Goal: Task Accomplishment & Management: Use online tool/utility

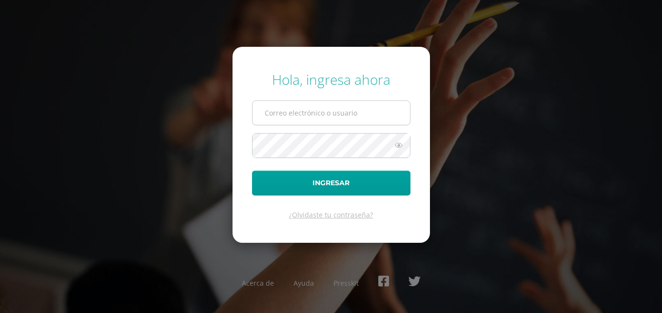
drag, startPoint x: 0, startPoint y: 0, endPoint x: 318, endPoint y: 114, distance: 338.1
click at [318, 114] on input "text" at bounding box center [330, 113] width 157 height 24
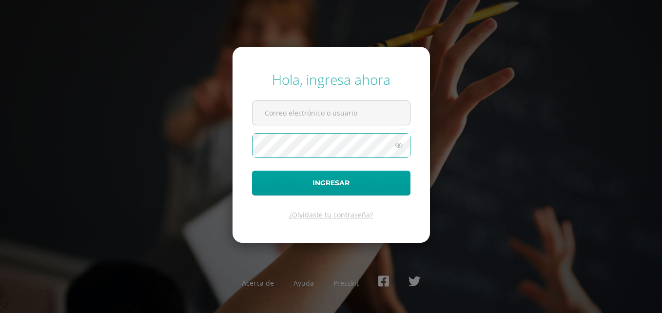
click at [252, 170] on button "Ingresar" at bounding box center [331, 182] width 158 height 25
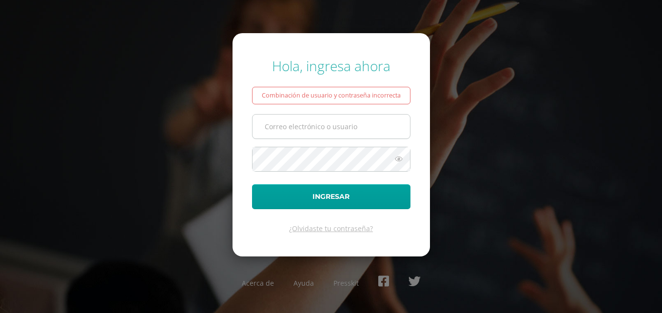
click at [287, 125] on input "text" at bounding box center [330, 126] width 157 height 24
type input "[PERSON_NAME][EMAIL_ADDRESS][PERSON_NAME][DOMAIN_NAME]"
click at [252, 184] on button "Ingresar" at bounding box center [331, 196] width 158 height 25
click at [288, 125] on input "[PERSON_NAME][EMAIL_ADDRESS][PERSON_NAME][DOMAIN_NAME]" at bounding box center [330, 126] width 157 height 24
click at [384, 129] on input "[PERSON_NAME][EMAIL_ADDRESS][PERSON_NAME][DOMAIN_NAME]" at bounding box center [330, 126] width 157 height 24
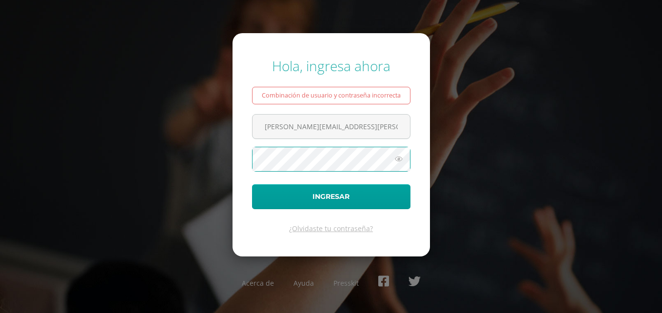
click at [397, 161] on icon at bounding box center [398, 159] width 13 height 12
click at [399, 160] on icon at bounding box center [398, 159] width 14 height 12
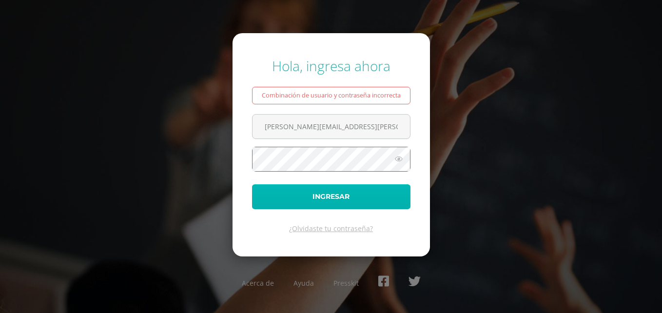
click at [321, 195] on button "Ingresar" at bounding box center [331, 196] width 158 height 25
click at [329, 193] on button "Ingresar" at bounding box center [331, 196] width 158 height 25
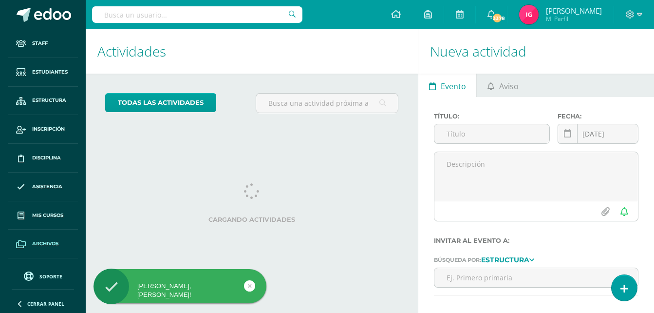
click at [45, 246] on span "Archivos" at bounding box center [45, 244] width 26 height 8
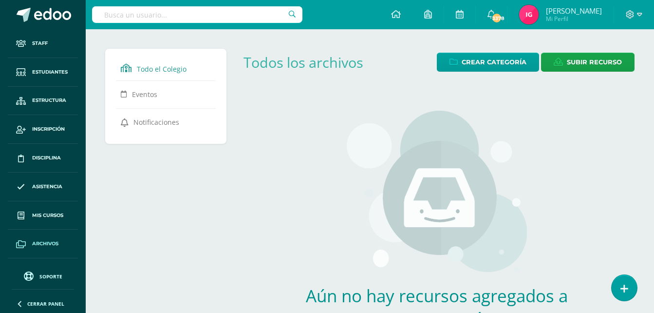
scroll to position [23, 0]
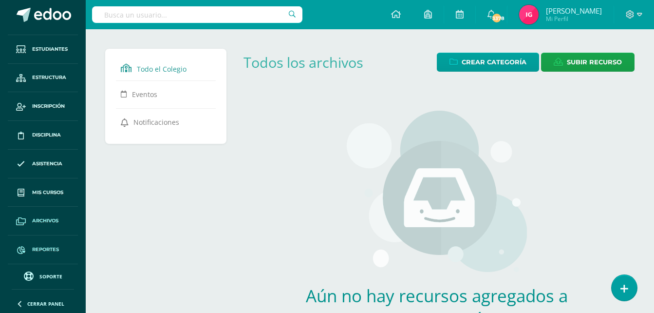
click at [46, 249] on span "Reportes" at bounding box center [45, 250] width 27 height 8
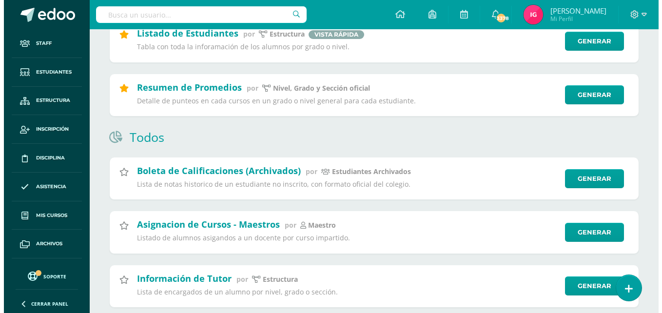
scroll to position [396, 0]
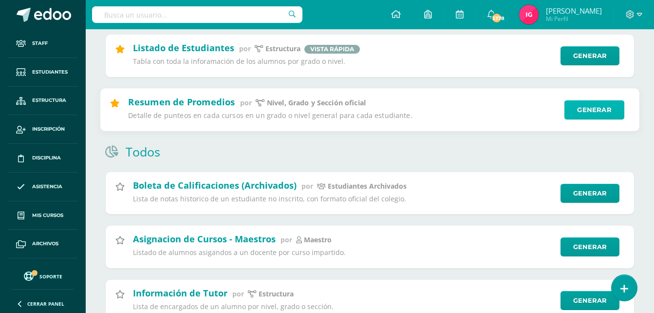
click at [588, 105] on link "Generar" at bounding box center [595, 109] width 60 height 19
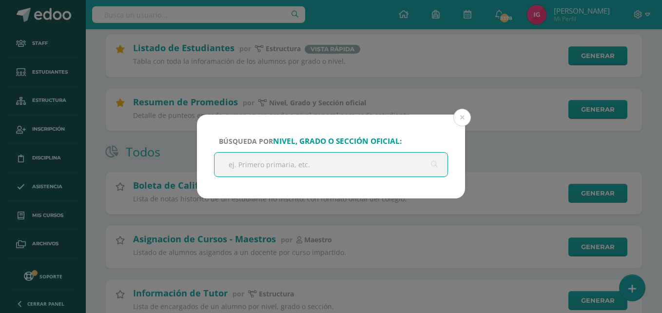
click at [256, 170] on input "text" at bounding box center [330, 164] width 233 height 24
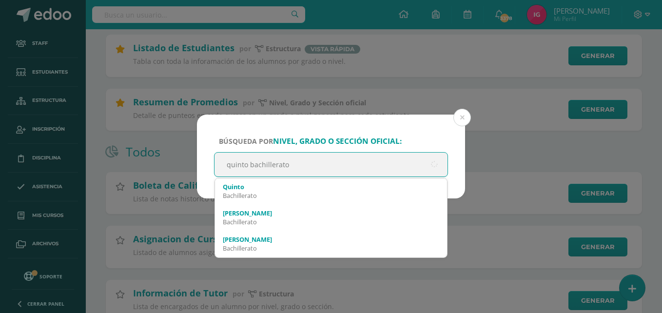
type input "quinto bachillerato"
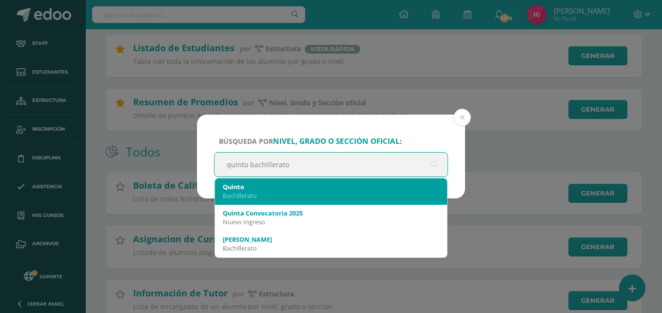
click at [240, 194] on div "Bachillerato" at bounding box center [331, 195] width 216 height 9
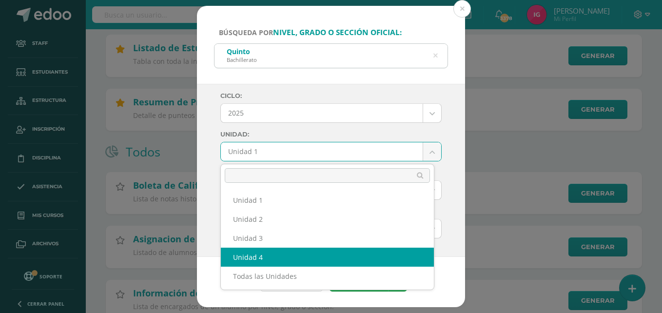
select select "Unidad 4"
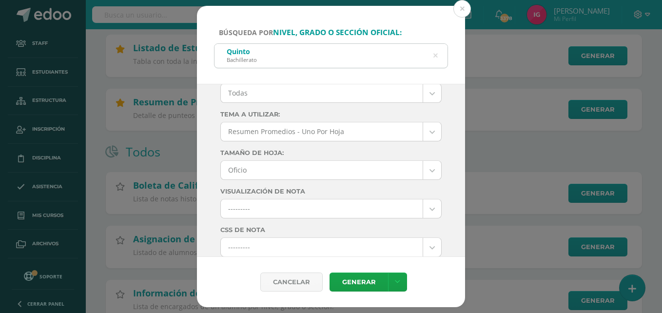
scroll to position [144, 0]
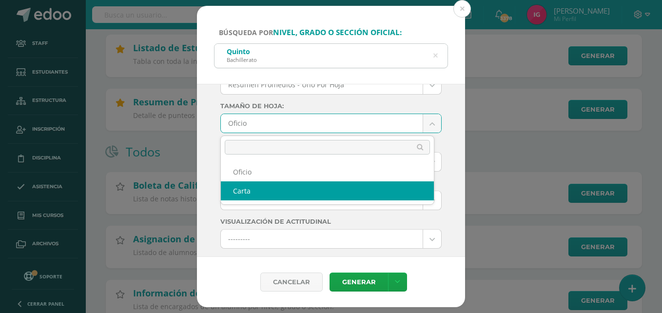
select select "letter"
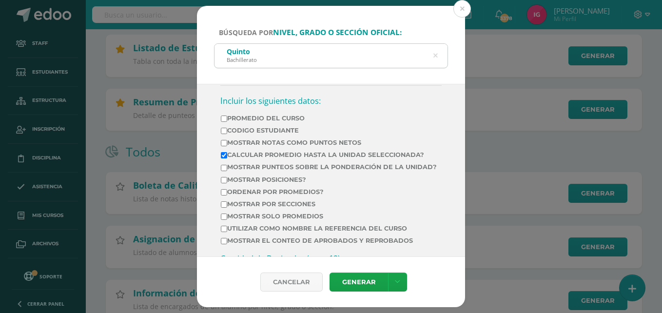
scroll to position [362, 0]
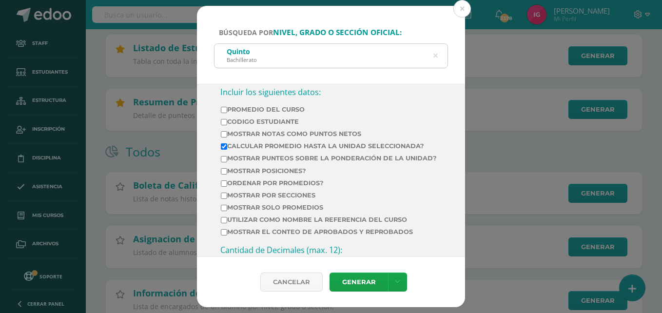
click at [223, 199] on input "Mostrar por secciones" at bounding box center [224, 195] width 6 height 6
checkbox input "true"
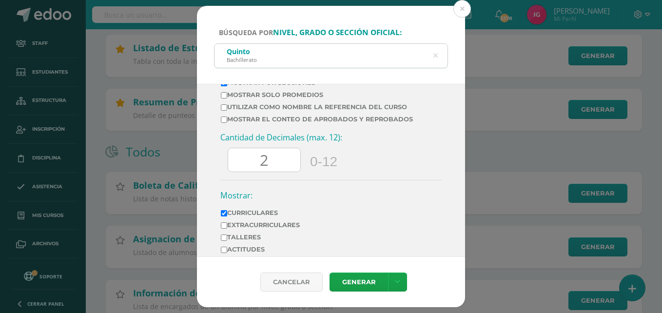
scroll to position [479, 0]
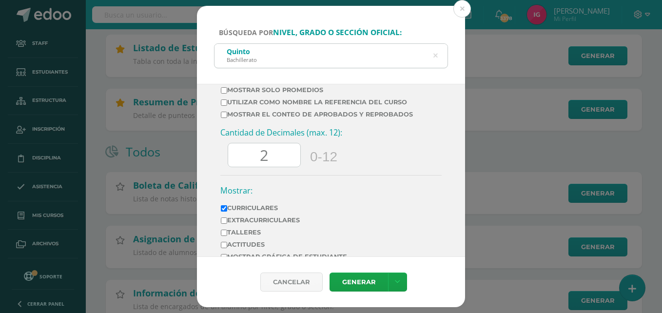
click at [275, 167] on input "2" at bounding box center [264, 155] width 72 height 24
click at [244, 163] on input "number" at bounding box center [264, 155] width 72 height 24
type input "0"
click at [397, 282] on icon at bounding box center [397, 282] width 5 height 8
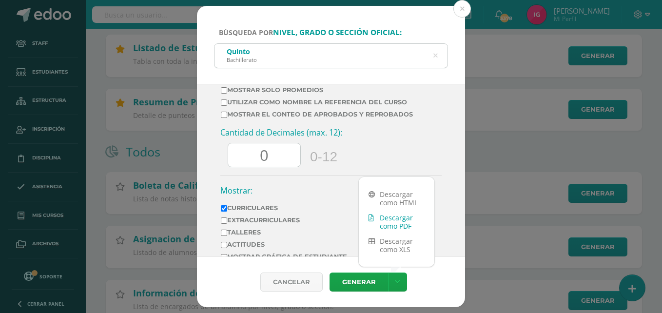
click at [396, 227] on link "Descargar como PDF" at bounding box center [397, 221] width 76 height 23
